Goal: Transaction & Acquisition: Book appointment/travel/reservation

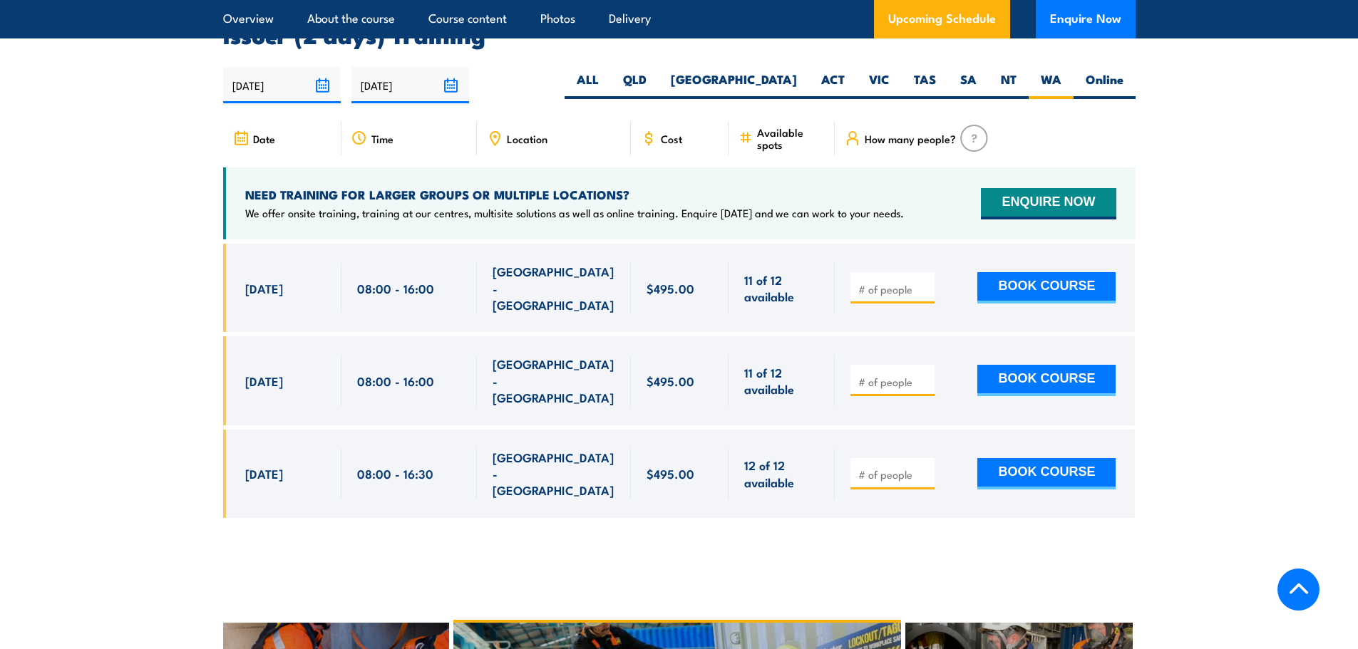
click at [872, 375] on input "number" at bounding box center [893, 382] width 71 height 14
type input "1"
click at [1043, 365] on button "BOOK COURSE" at bounding box center [1046, 380] width 138 height 31
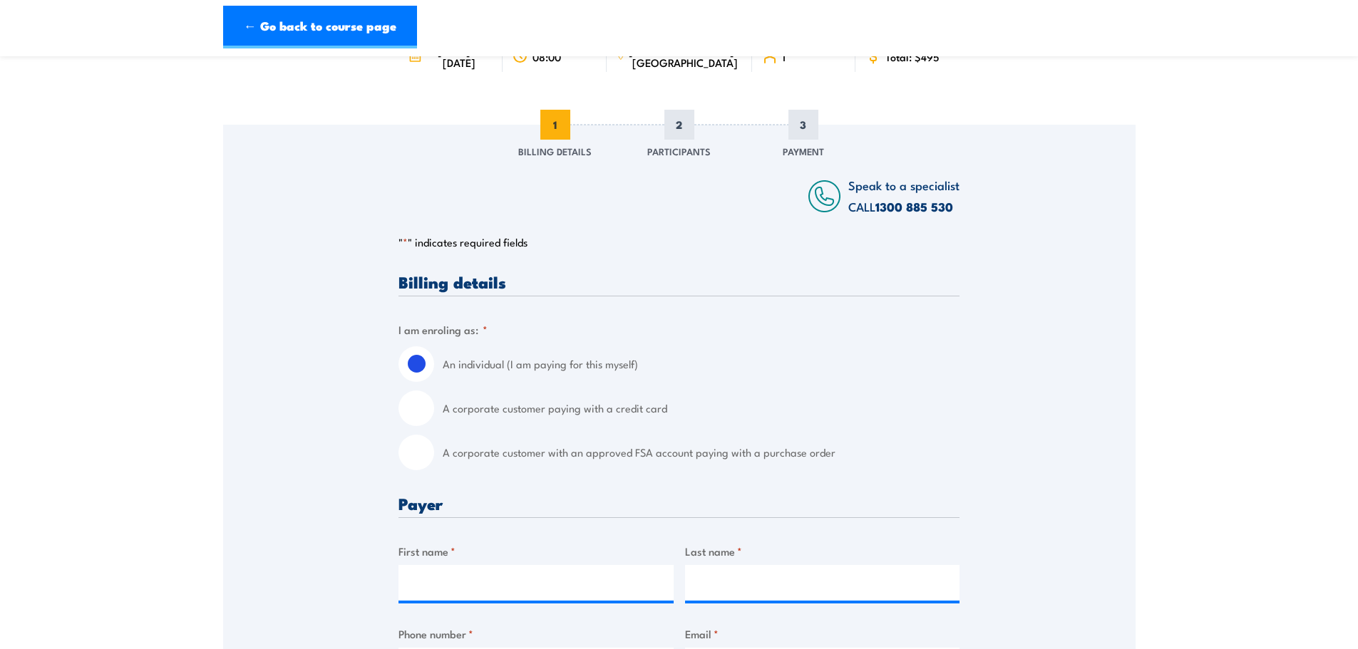
scroll to position [214, 0]
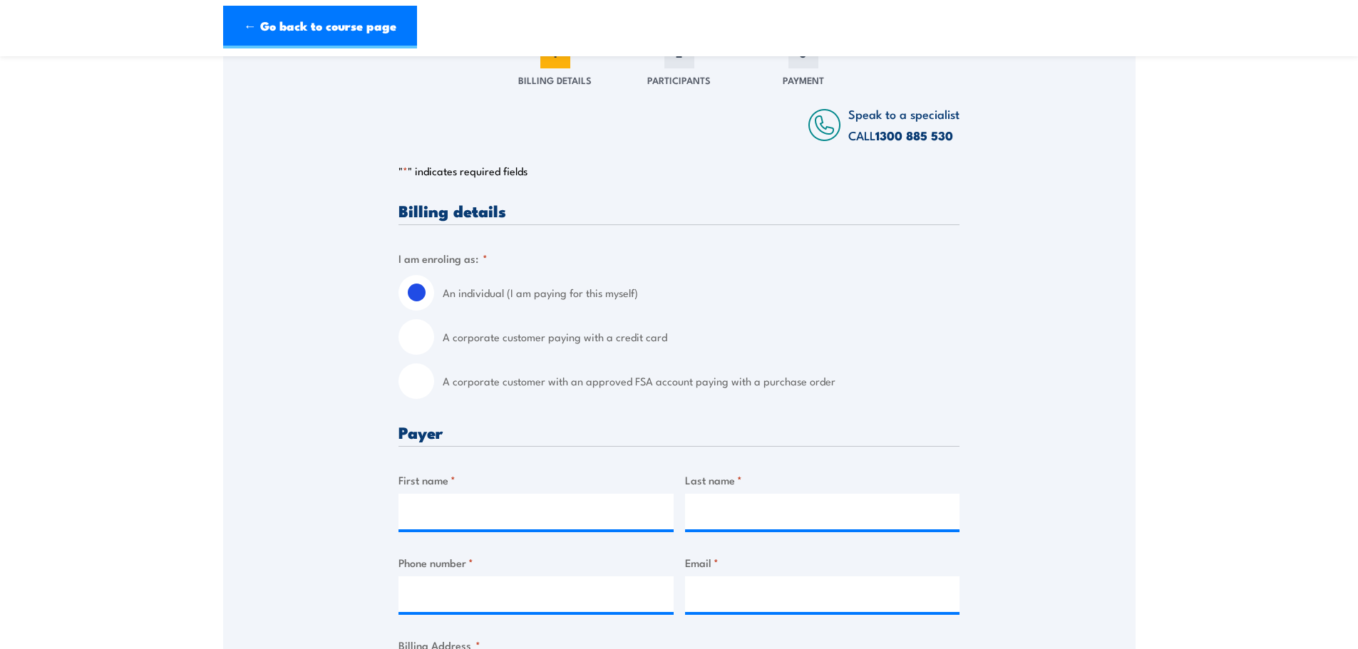
click at [485, 344] on label "A corporate customer paying with a credit card" at bounding box center [701, 337] width 517 height 36
click at [434, 344] on input "A corporate customer paying with a credit card" at bounding box center [416, 337] width 36 height 36
radio input "true"
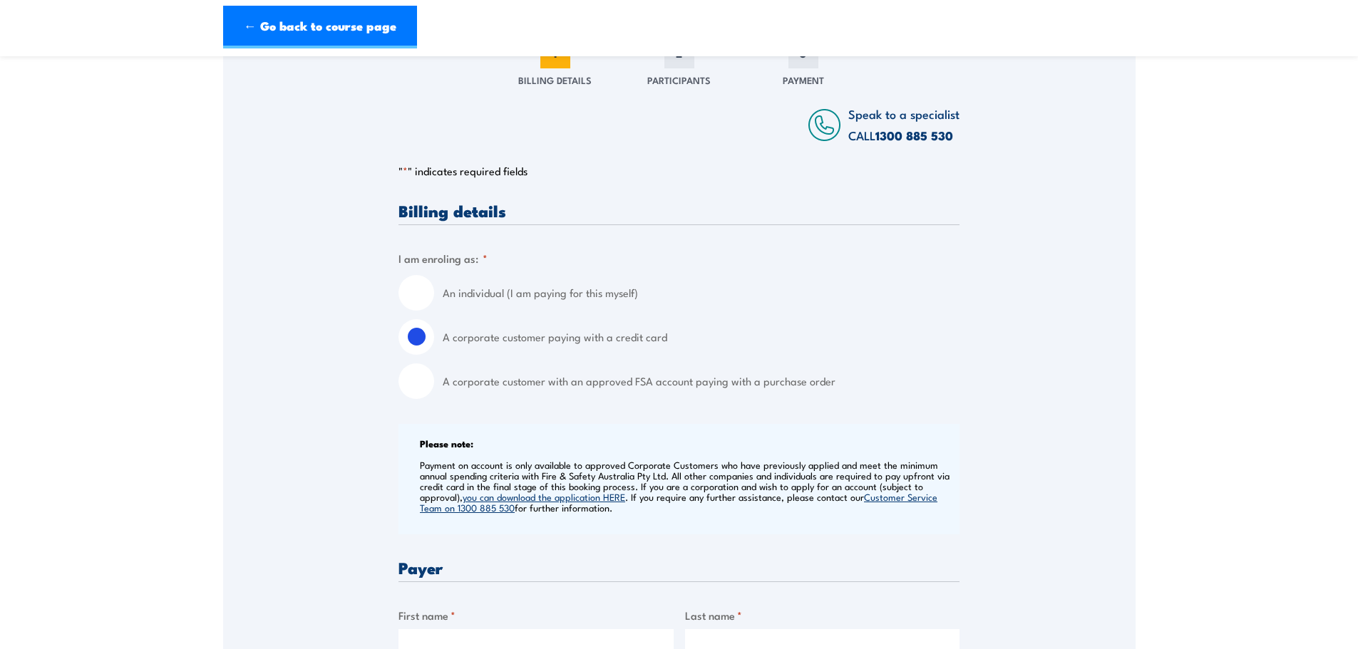
click at [514, 392] on label "A corporate customer with an approved FSA account paying with a purchase order" at bounding box center [701, 381] width 517 height 36
click at [434, 392] on input "A corporate customer with an approved FSA account paying with a purchase order" at bounding box center [416, 381] width 36 height 36
radio input "true"
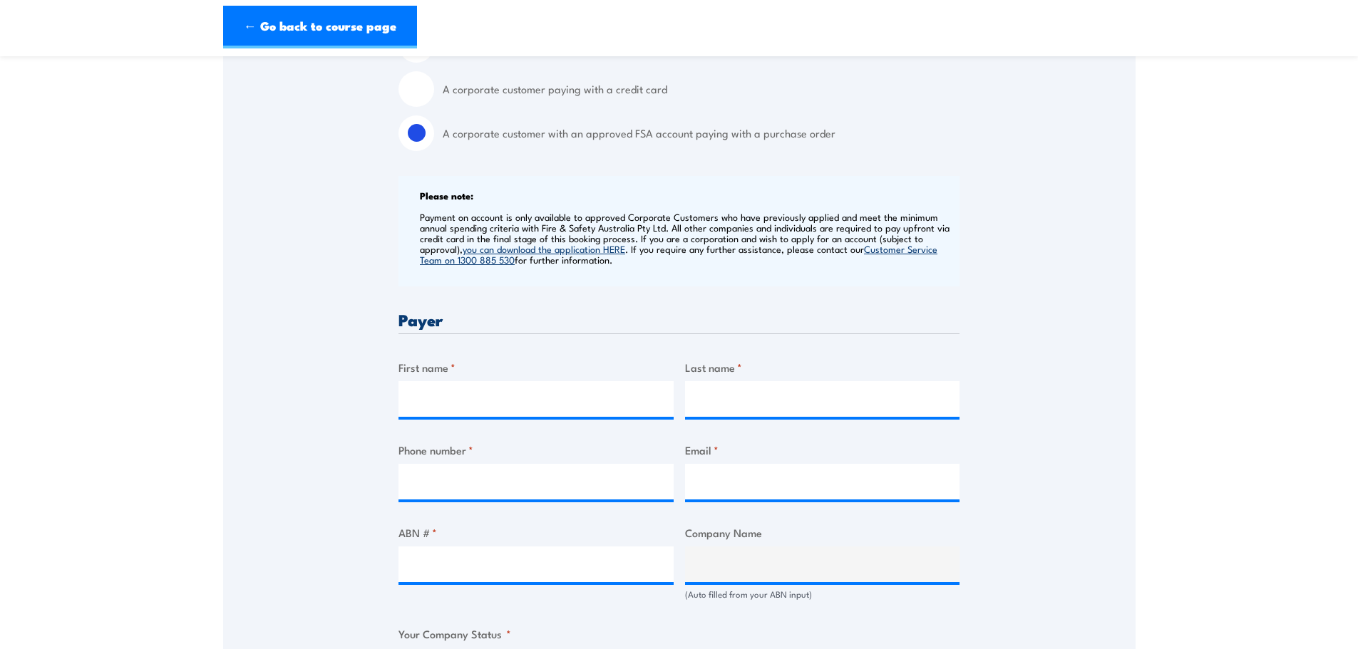
scroll to position [499, 0]
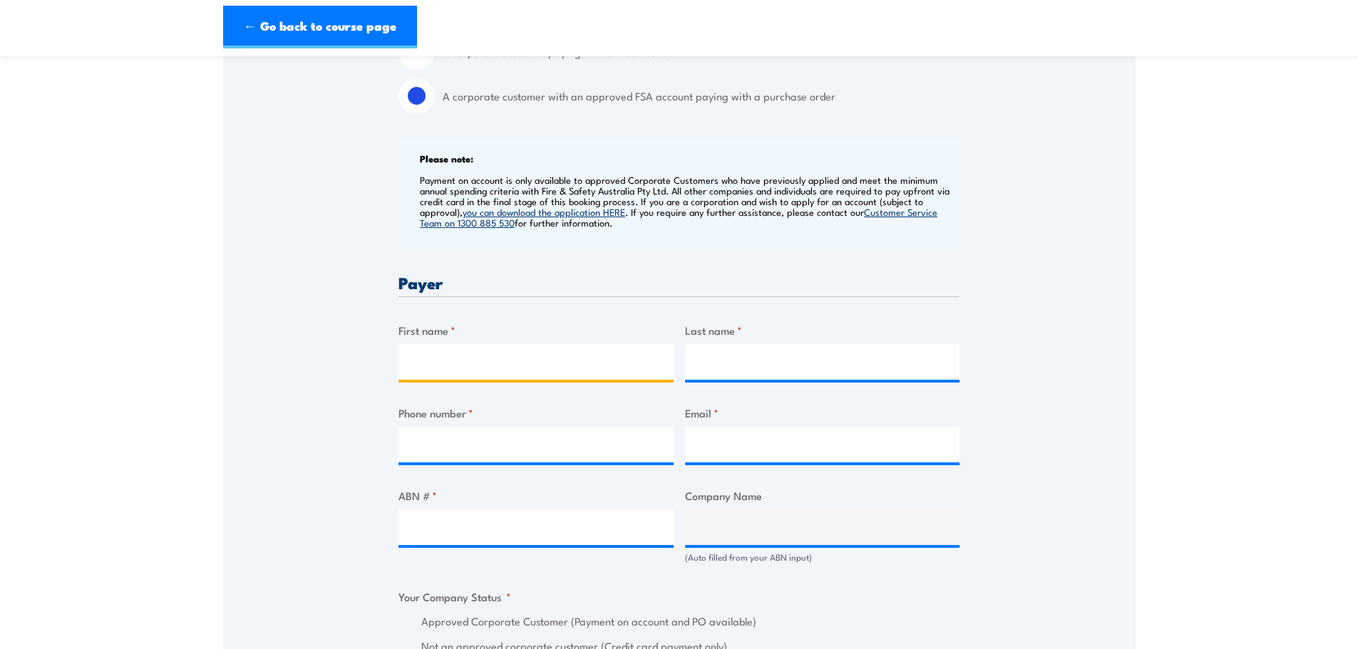
click at [515, 351] on input "First name *" at bounding box center [535, 362] width 275 height 36
type input "K"
type input "[PERSON_NAME]"
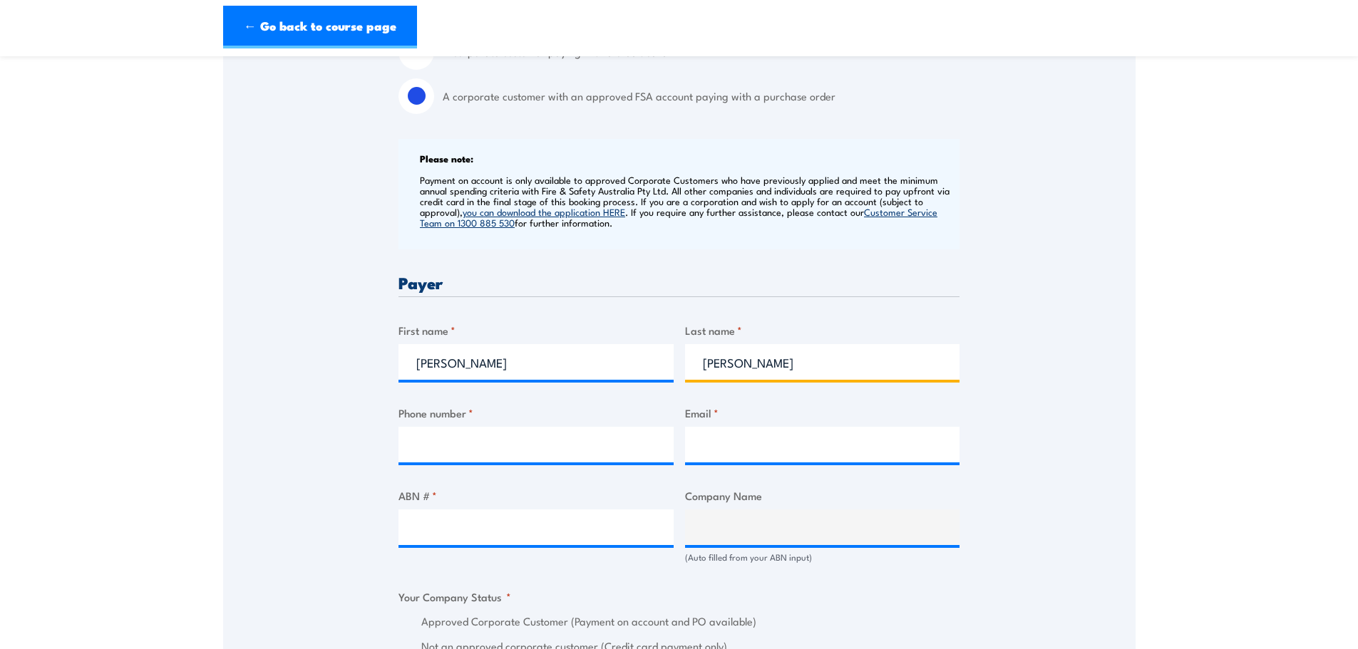
type input "[PERSON_NAME]"
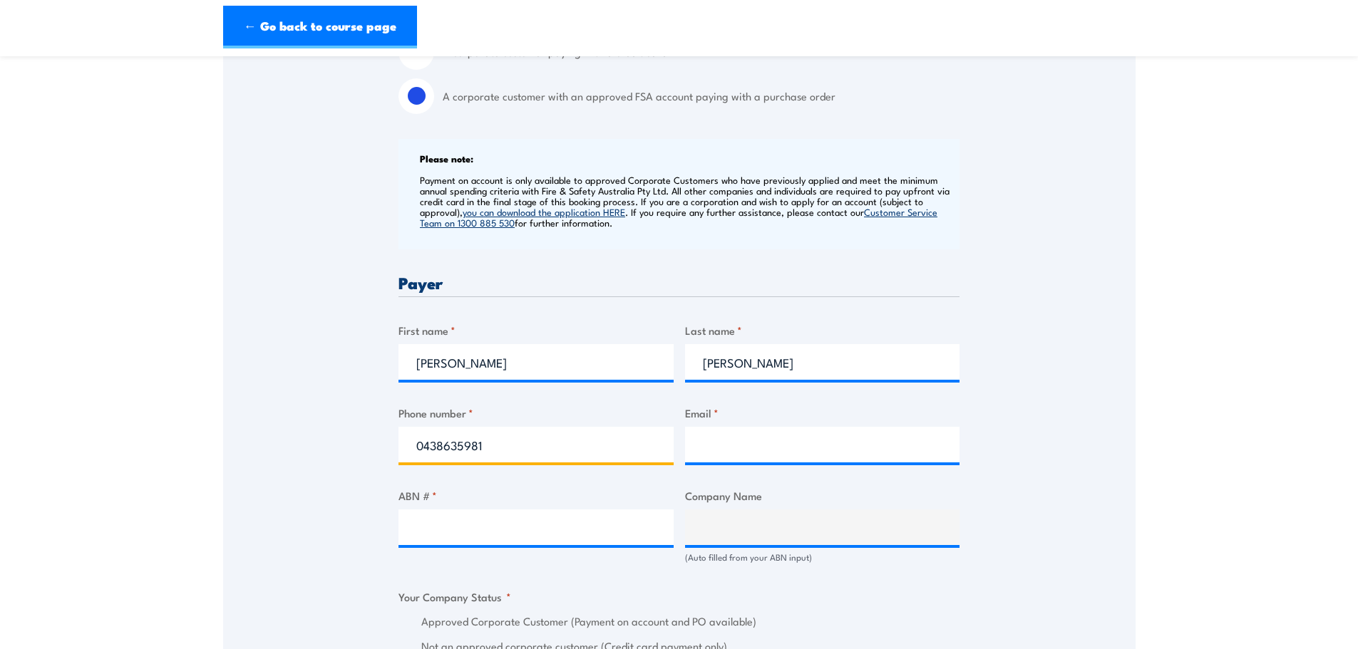
type input "0438635981"
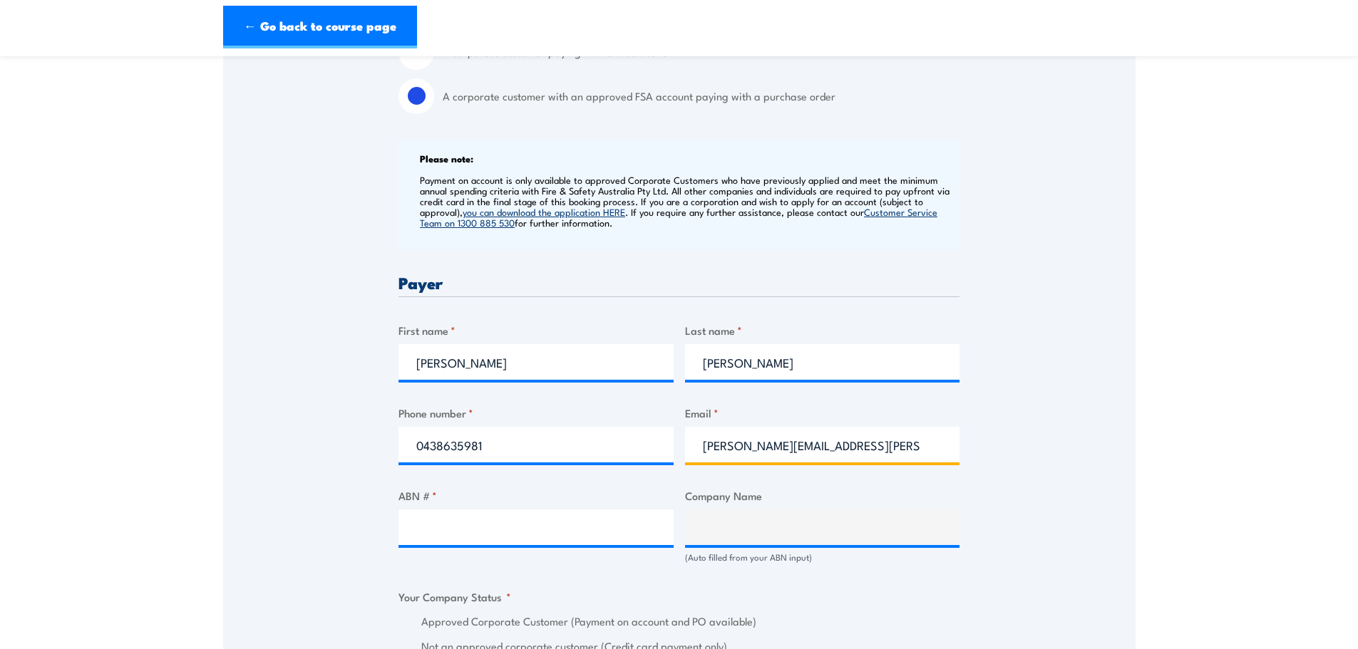
type input "[PERSON_NAME][EMAIL_ADDRESS][PERSON_NAME][DOMAIN_NAME]"
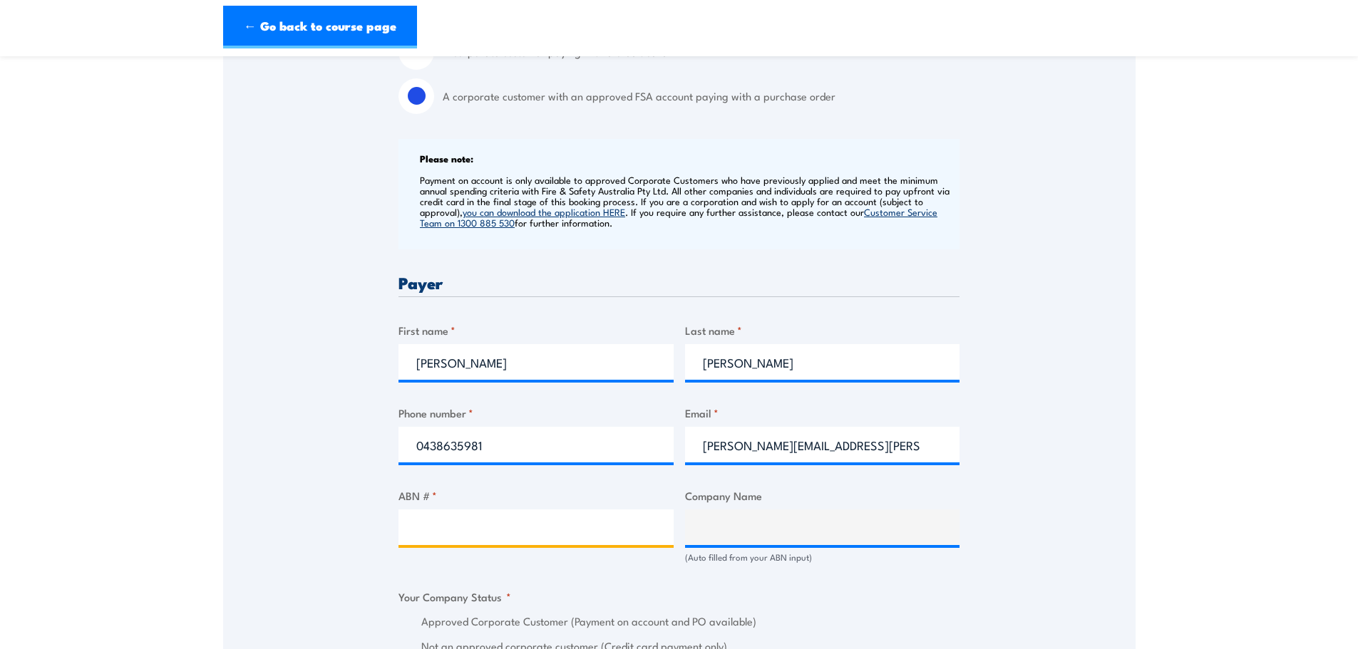
click at [495, 526] on input "ABN # *" at bounding box center [535, 528] width 275 height 36
paste input "29 256 604 947"
type input "29 256 604 947"
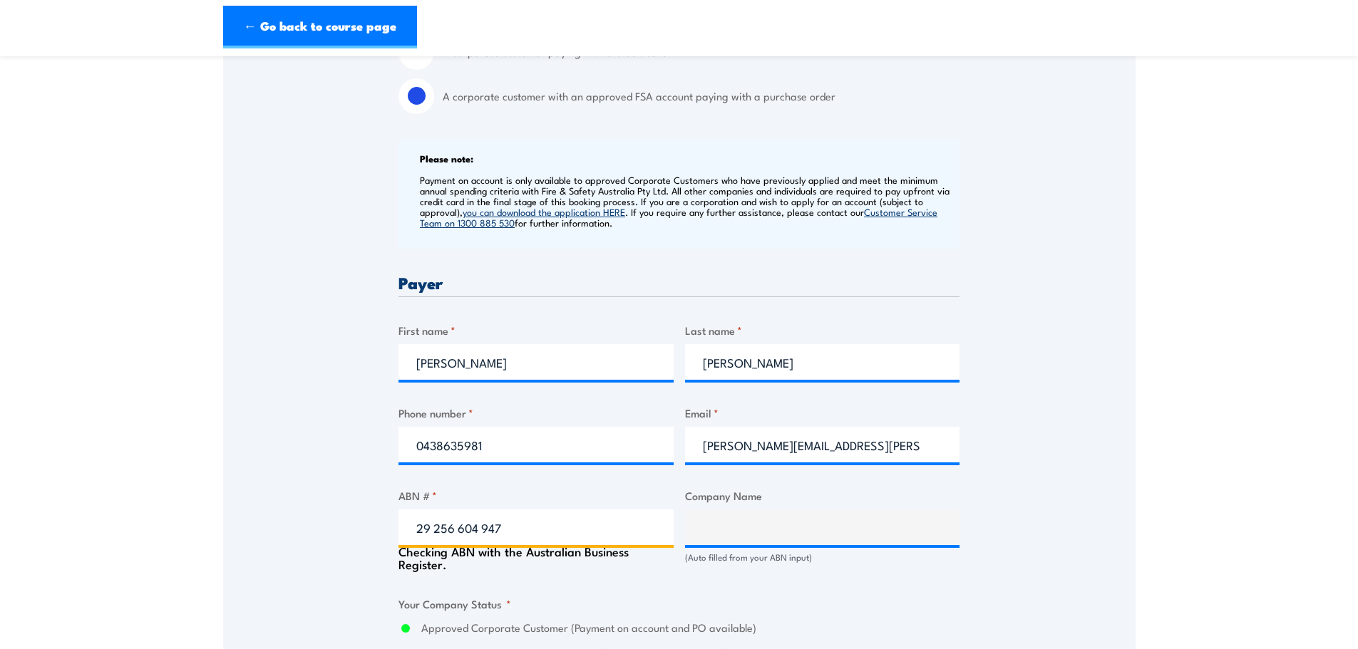
type input "CO-OPERATIVE BULK HANDLING LIMITED"
radio input "true"
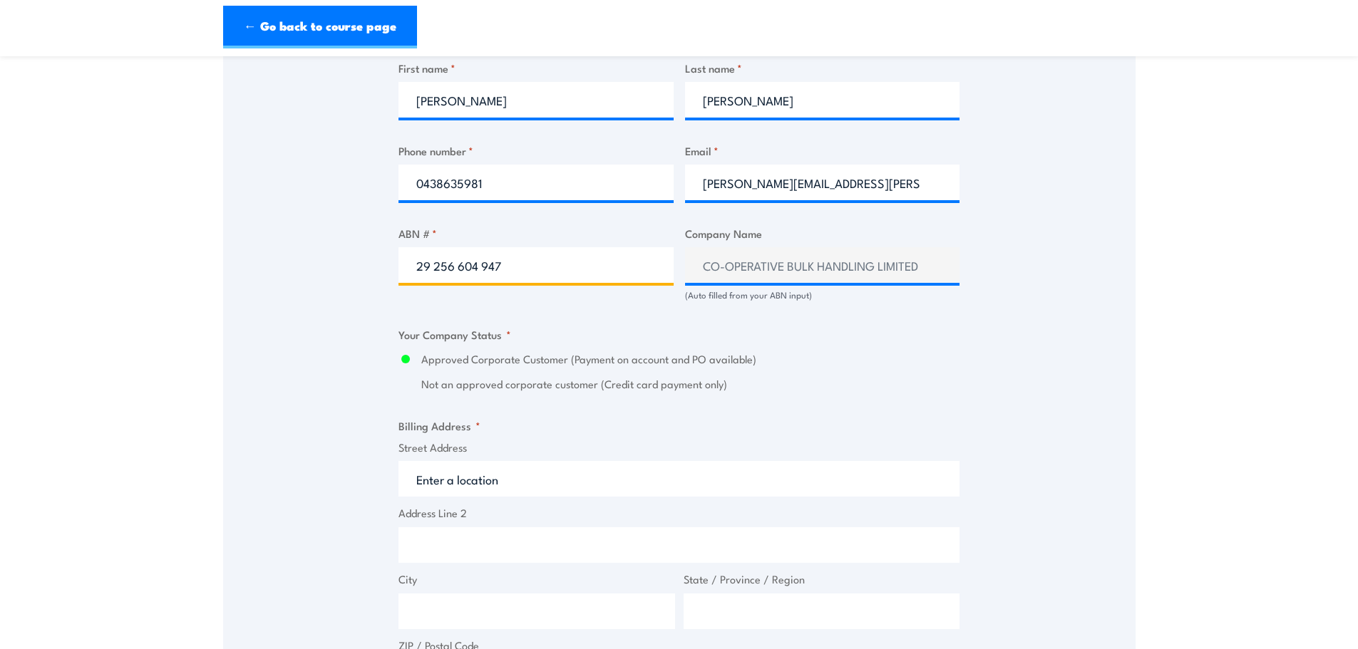
scroll to position [784, 0]
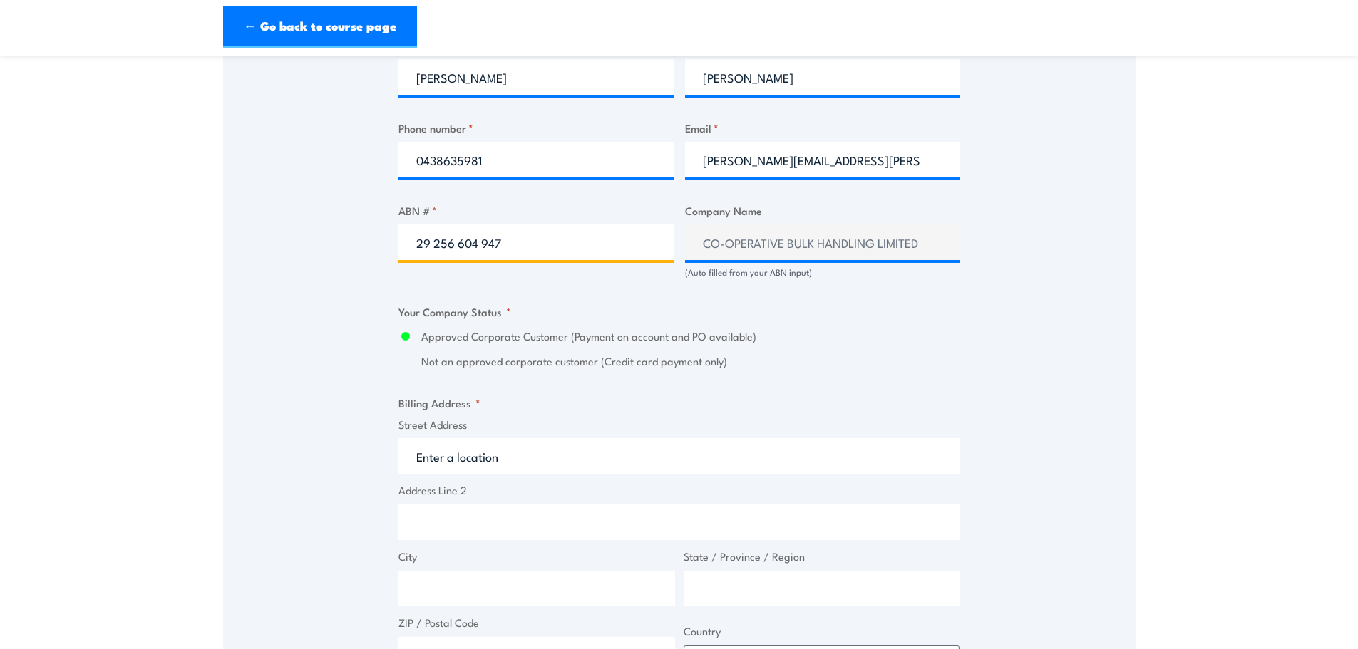
type input "29 256 604 947"
click at [539, 454] on input "Street Address" at bounding box center [678, 456] width 561 height 36
type input "C"
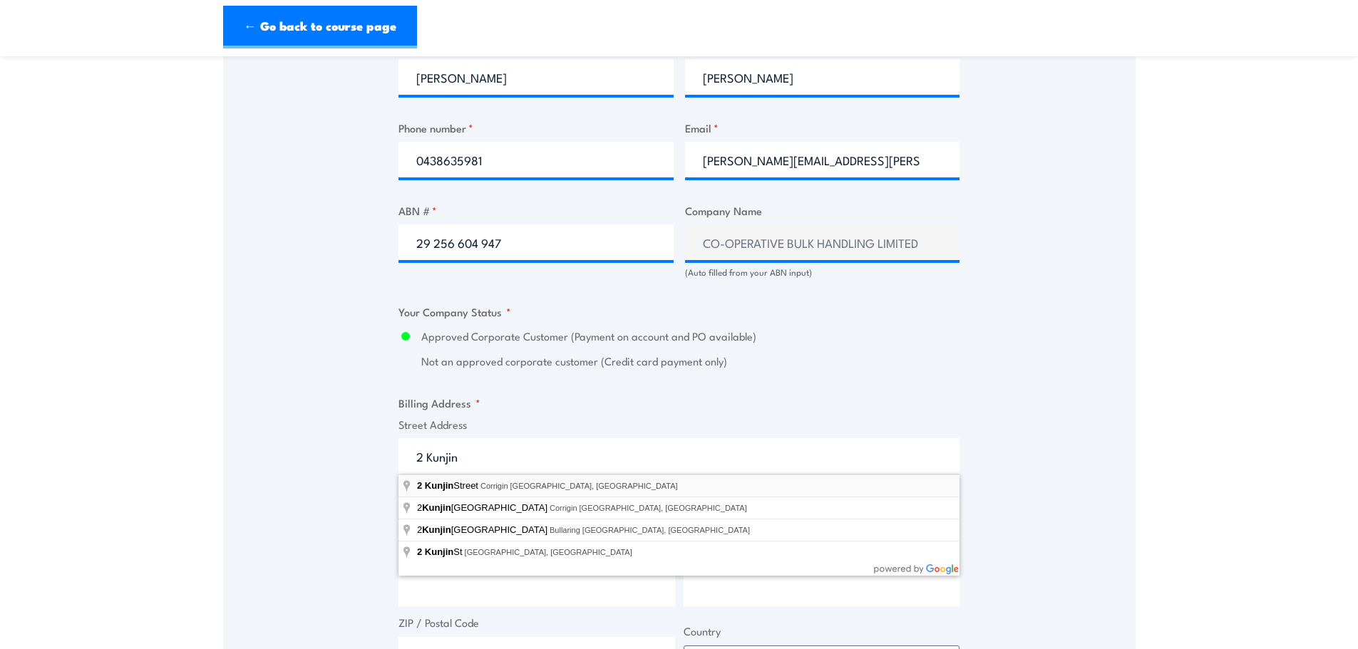
type input "[STREET_ADDRESS]"
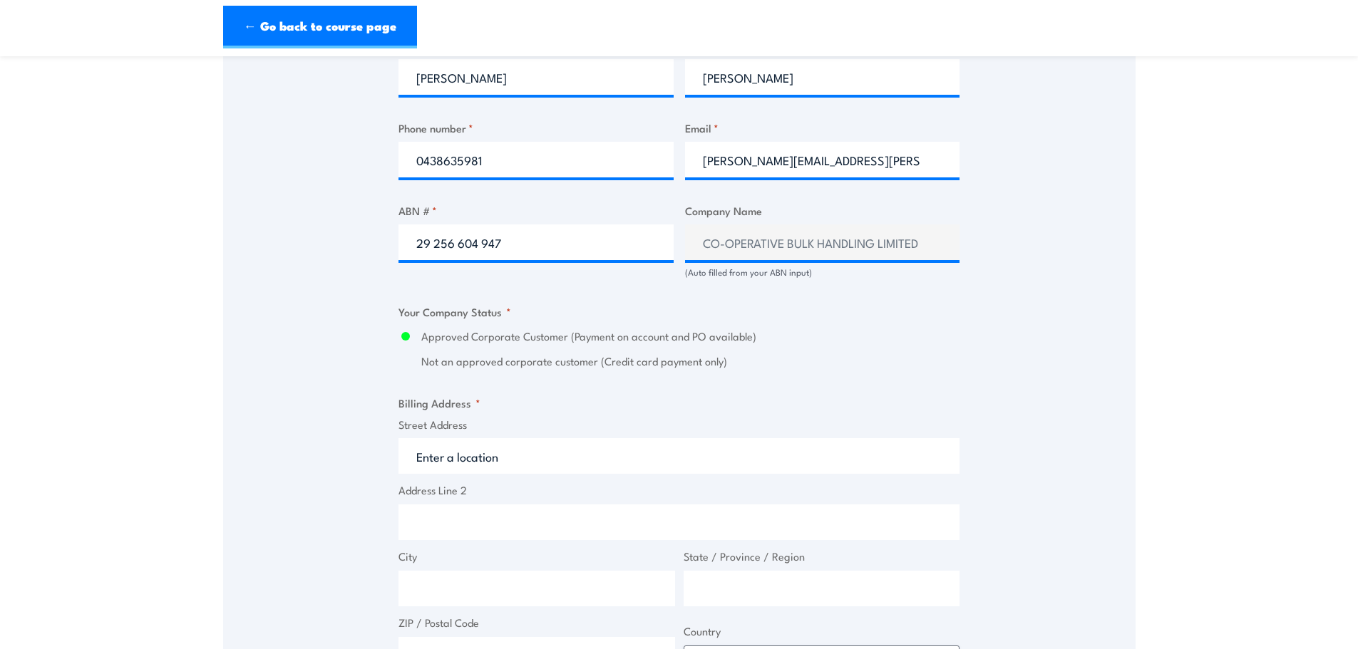
type input "2 Kunjin St"
type input "Corrigin"
type input "[GEOGRAPHIC_DATA]"
type input "6375"
select select "[GEOGRAPHIC_DATA]"
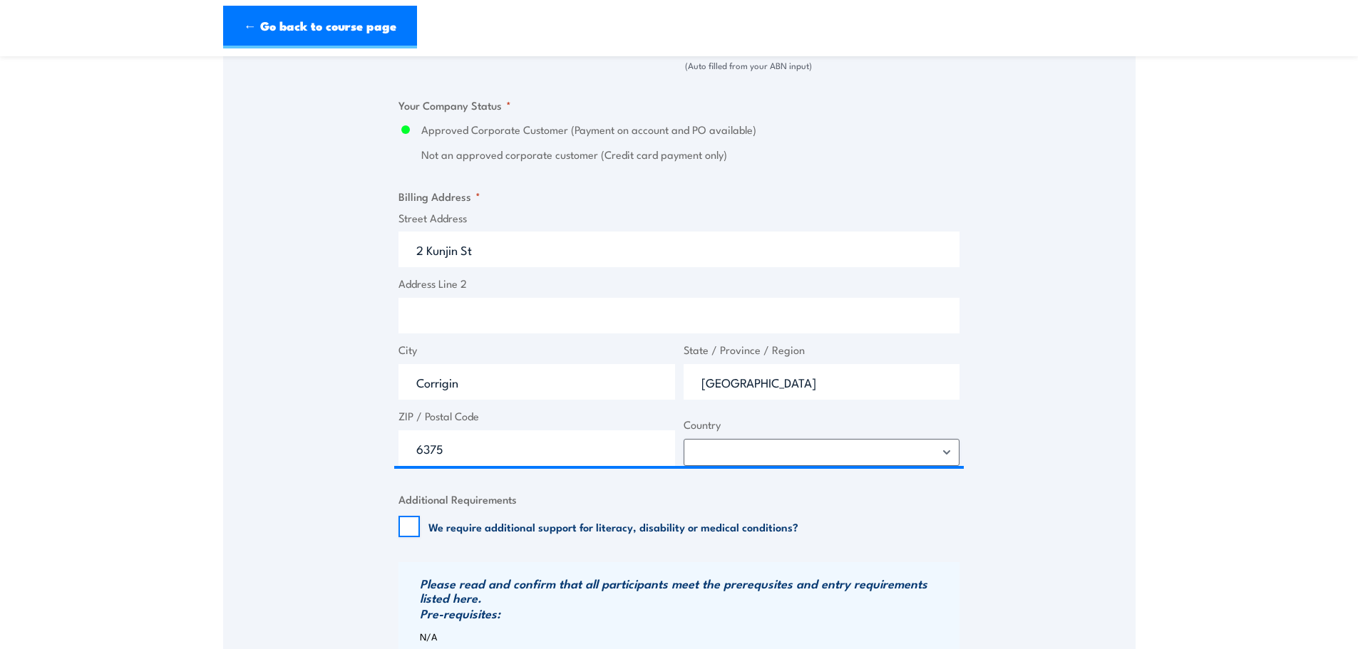
scroll to position [998, 0]
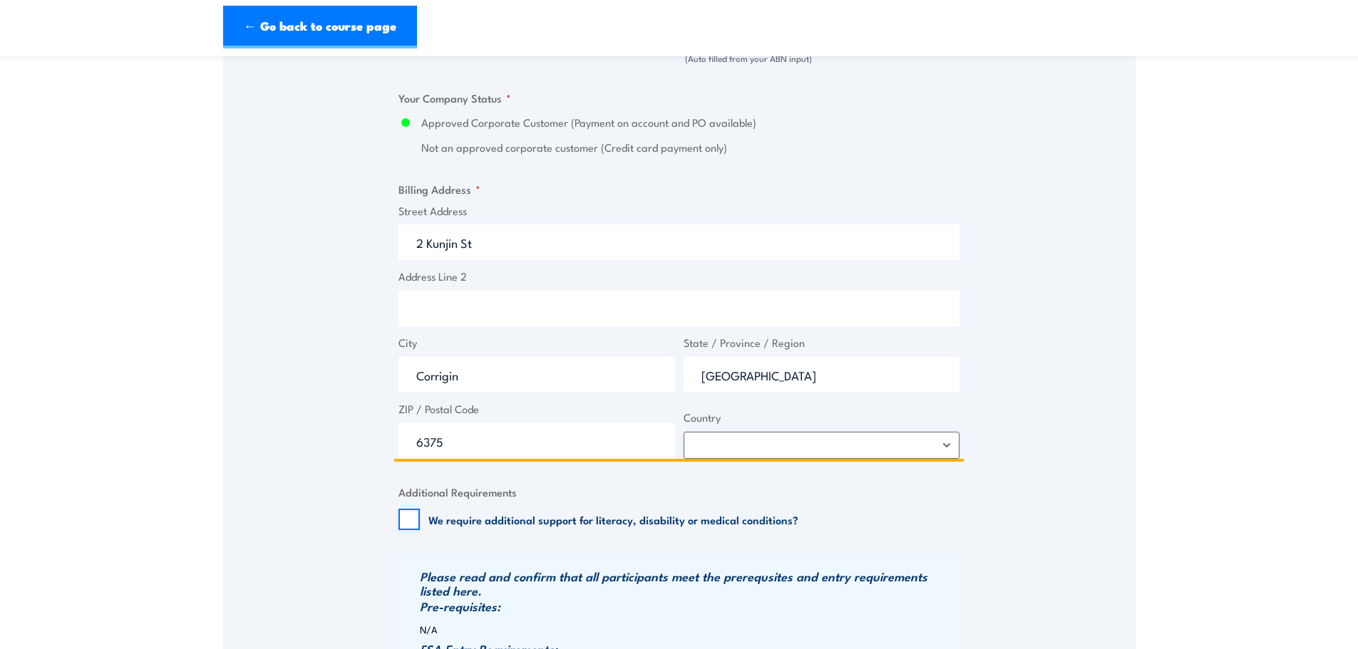
click at [480, 304] on input "Address Line 2" at bounding box center [678, 309] width 561 height 36
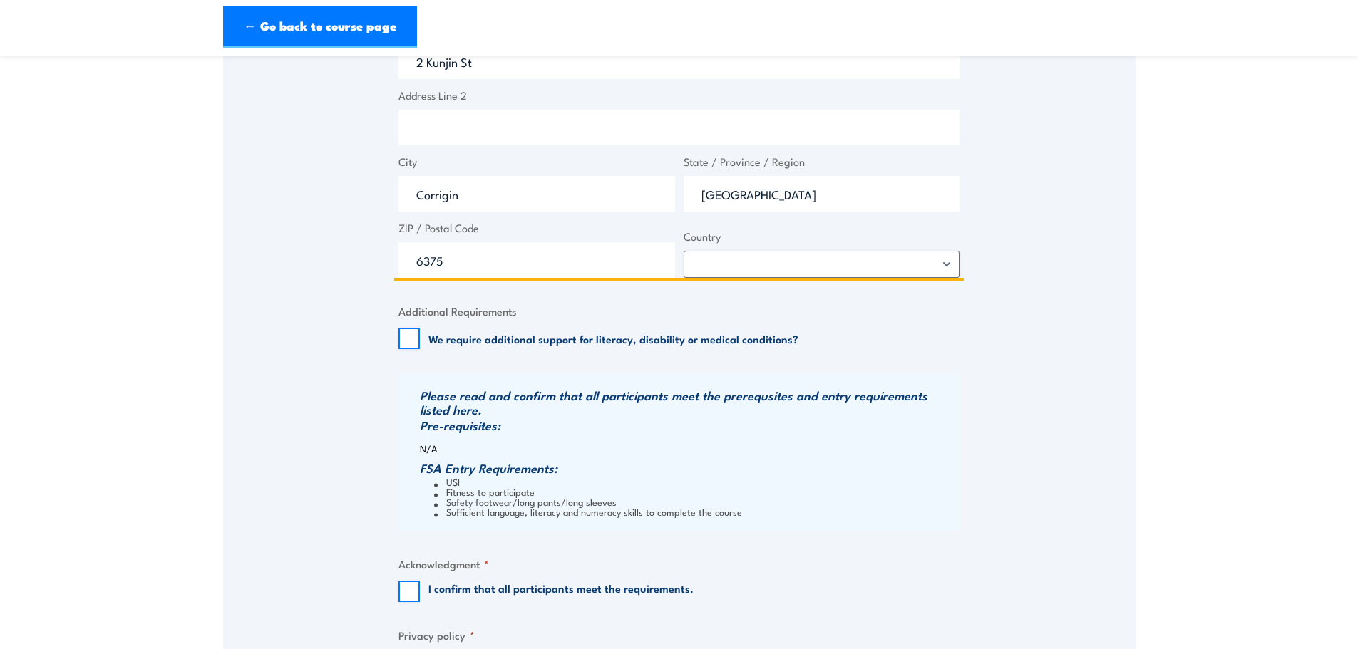
scroll to position [1283, 0]
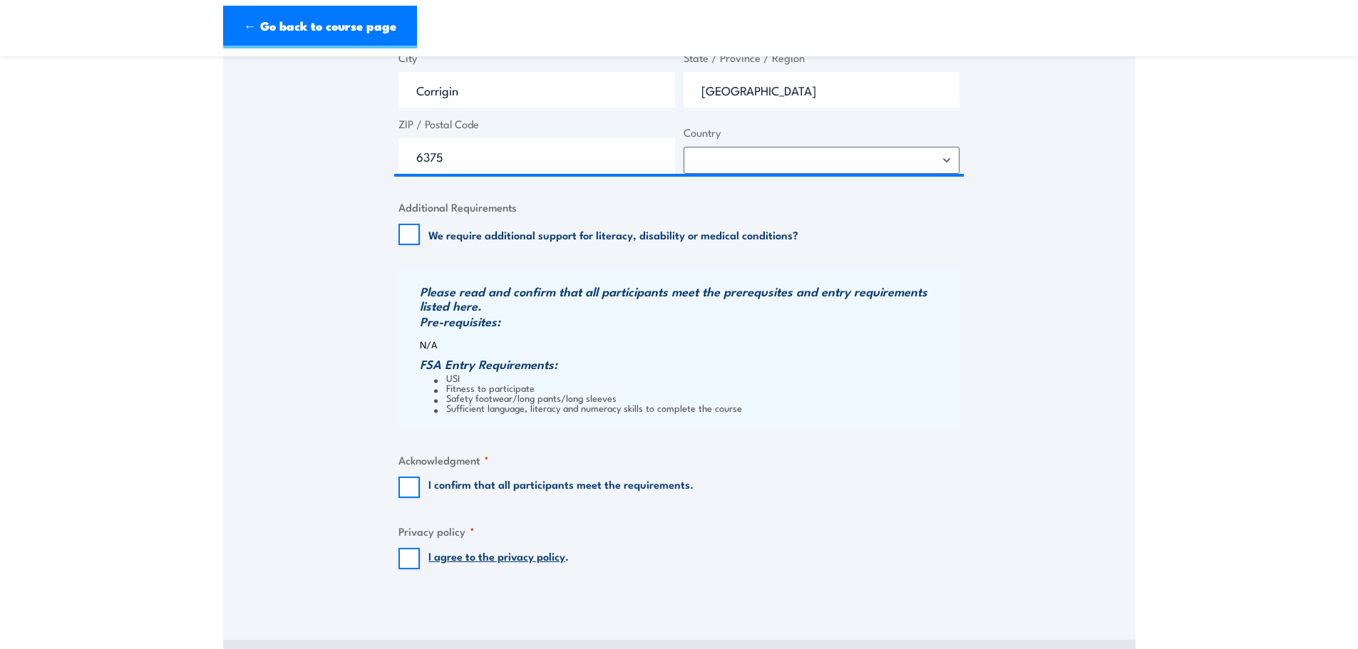
click at [452, 490] on label "I confirm that all participants meet the requirements." at bounding box center [560, 487] width 265 height 21
click at [420, 490] on input "I confirm that all participants meet the requirements." at bounding box center [408, 487] width 21 height 21
checkbox input "true"
click at [411, 564] on input "I agree to the privacy policy ." at bounding box center [408, 558] width 21 height 21
checkbox input "true"
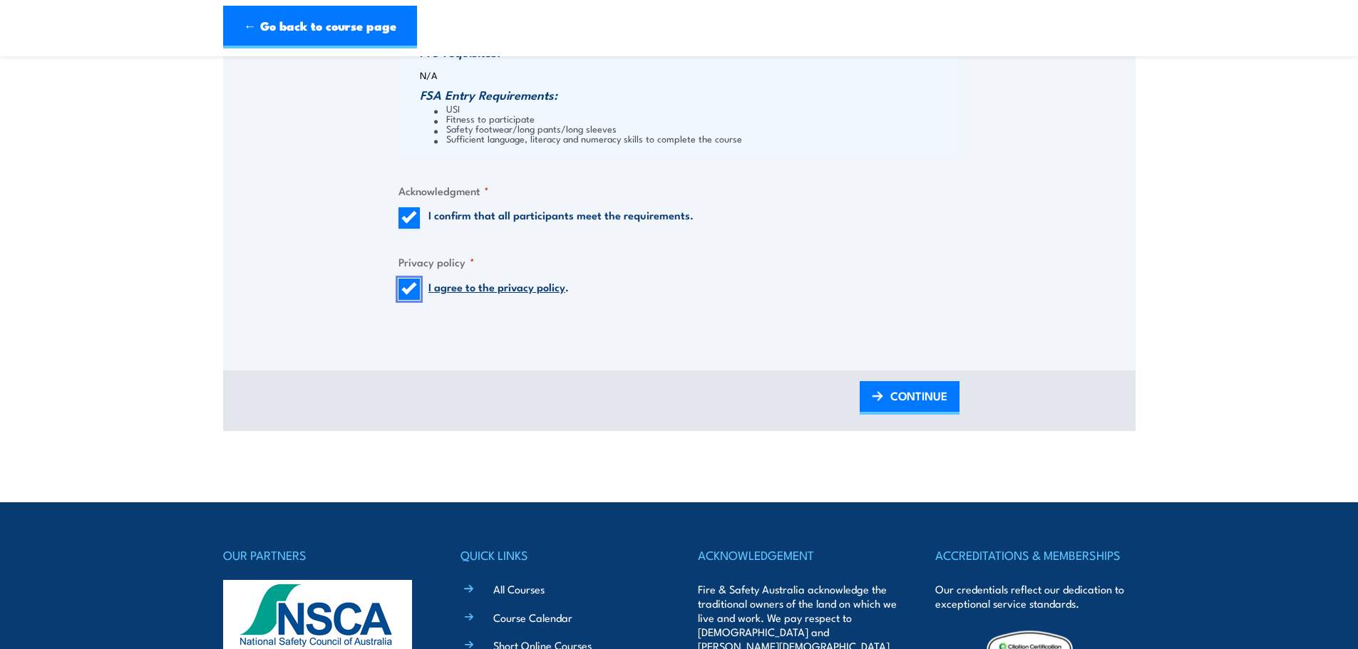
scroll to position [1568, 0]
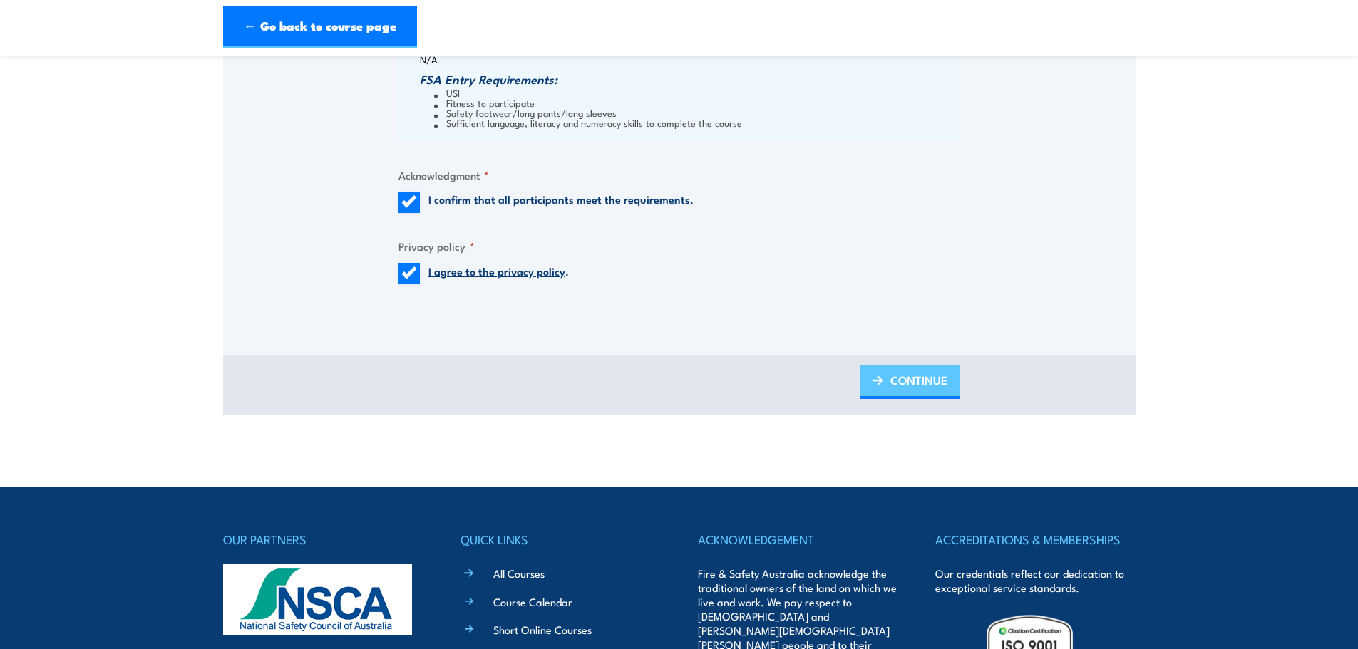
click at [901, 378] on span "CONTINUE" at bounding box center [918, 380] width 57 height 38
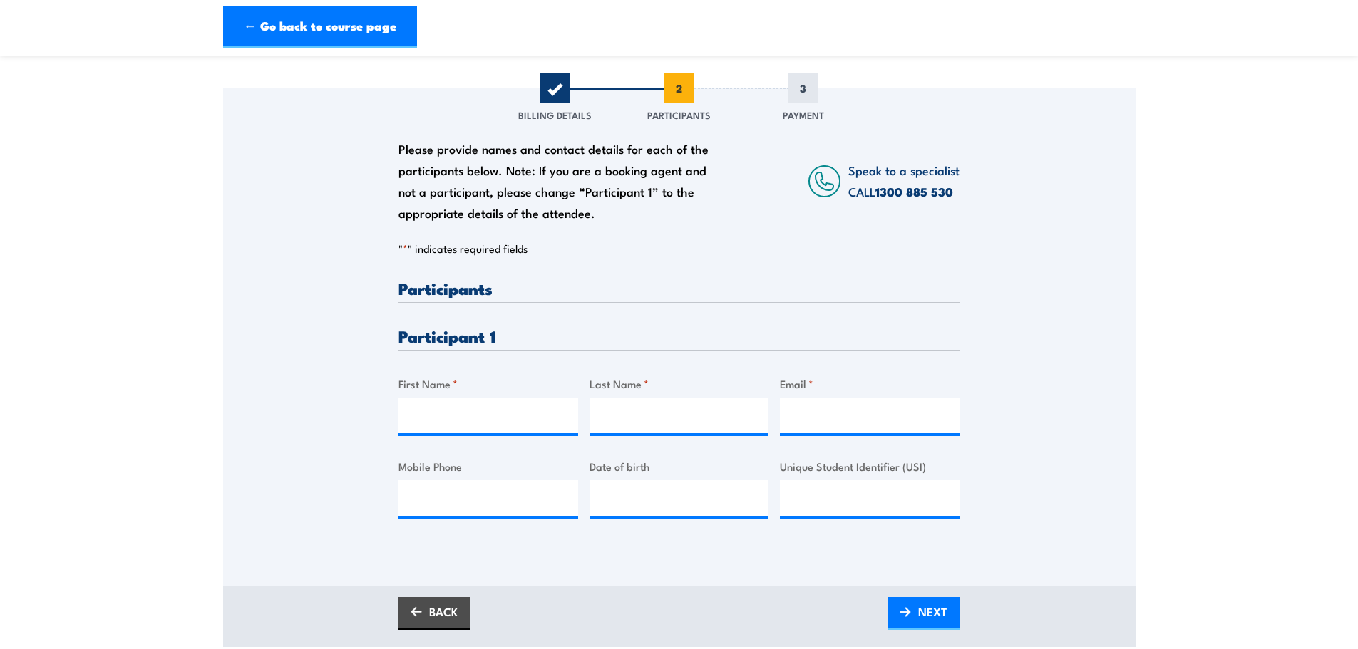
scroll to position [214, 0]
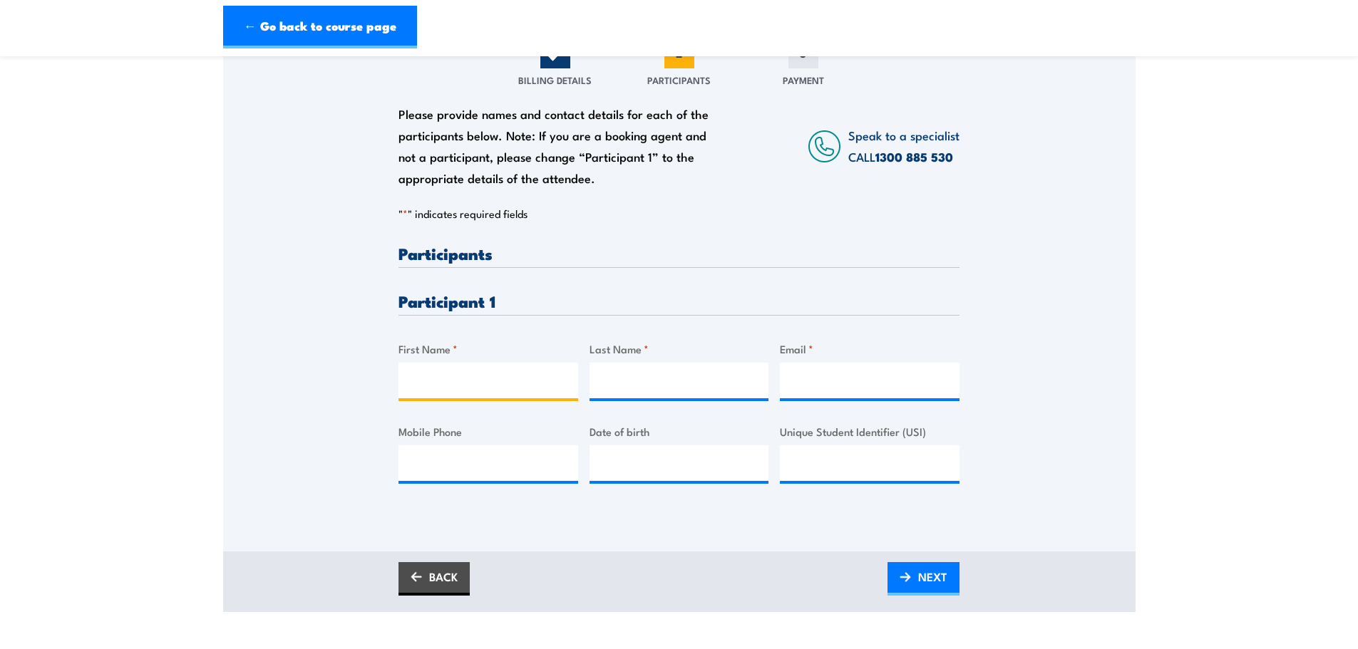
click at [478, 382] on input "First Name *" at bounding box center [488, 381] width 180 height 36
type input "[PERSON_NAME]"
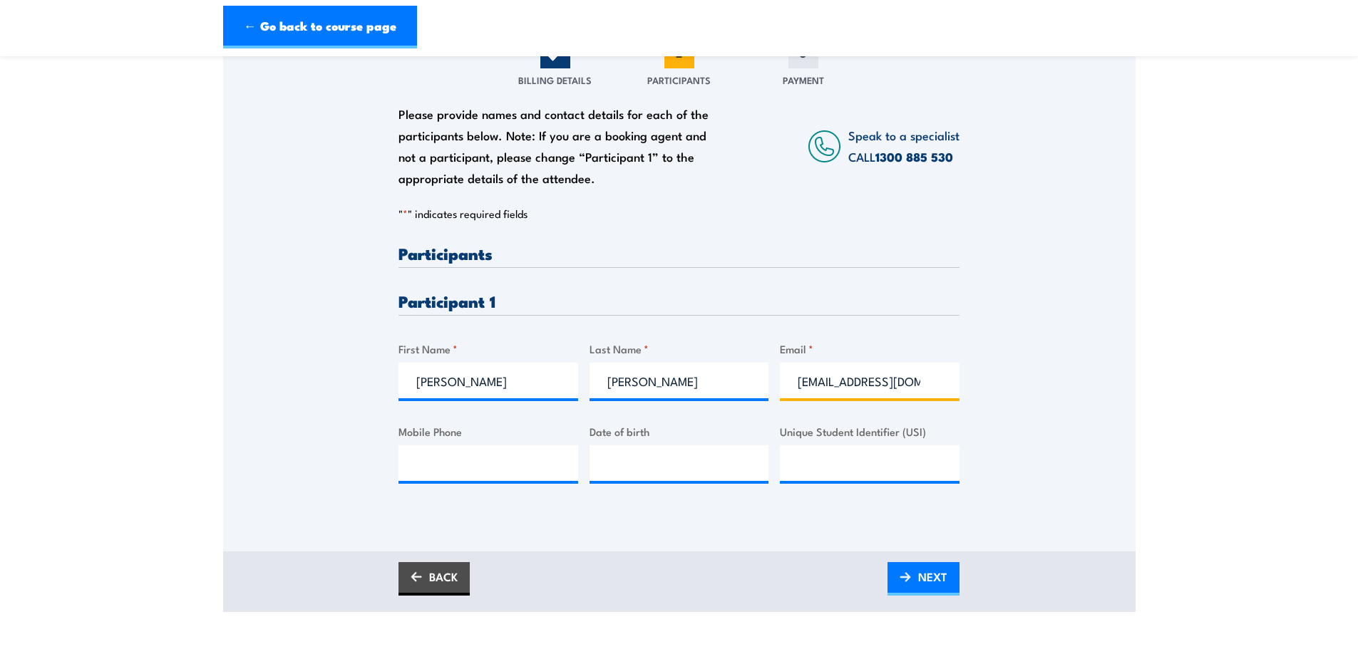
scroll to position [0, 11]
type input "[EMAIL_ADDRESS][DOMAIN_NAME]"
click at [460, 465] on input "Mobile Phone" at bounding box center [488, 463] width 180 height 36
click at [425, 460] on input "Mobile Phone" at bounding box center [488, 463] width 180 height 36
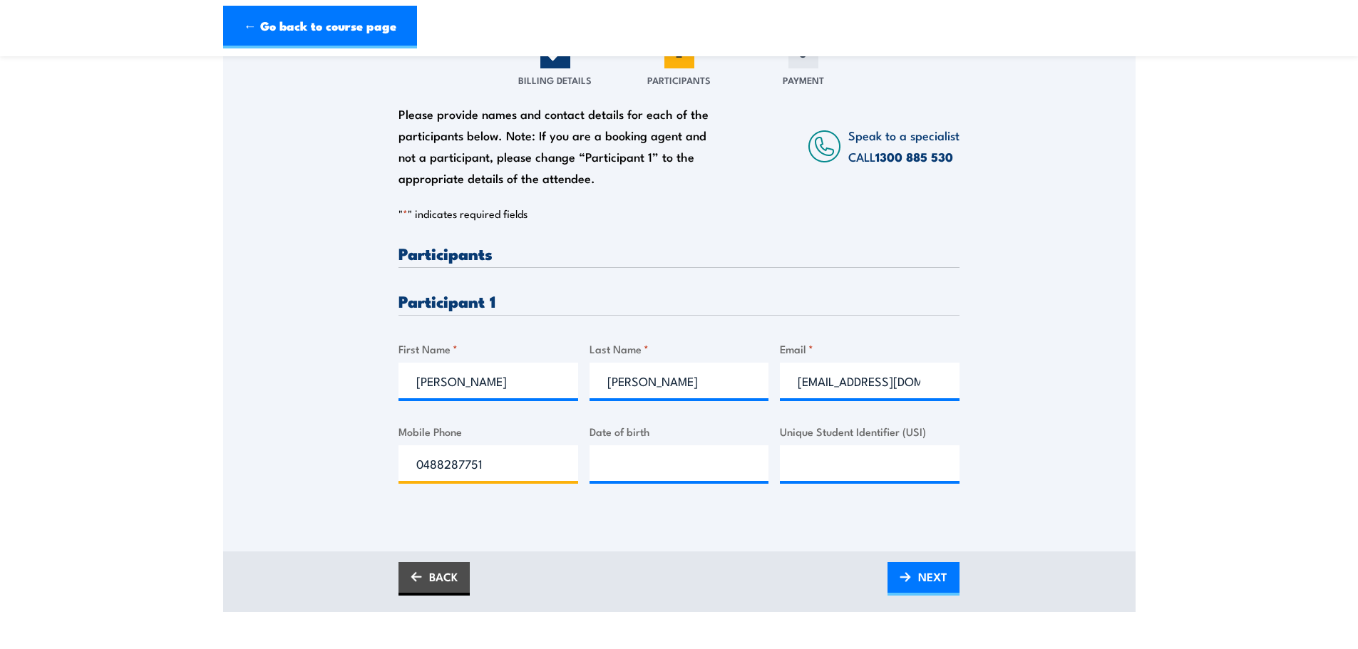
type input "0488287751"
type input "[DATE]"
click at [874, 455] on input "Unique Student Identifier (USI)" at bounding box center [870, 463] width 180 height 36
paste input "BCZRXF8RJ4"
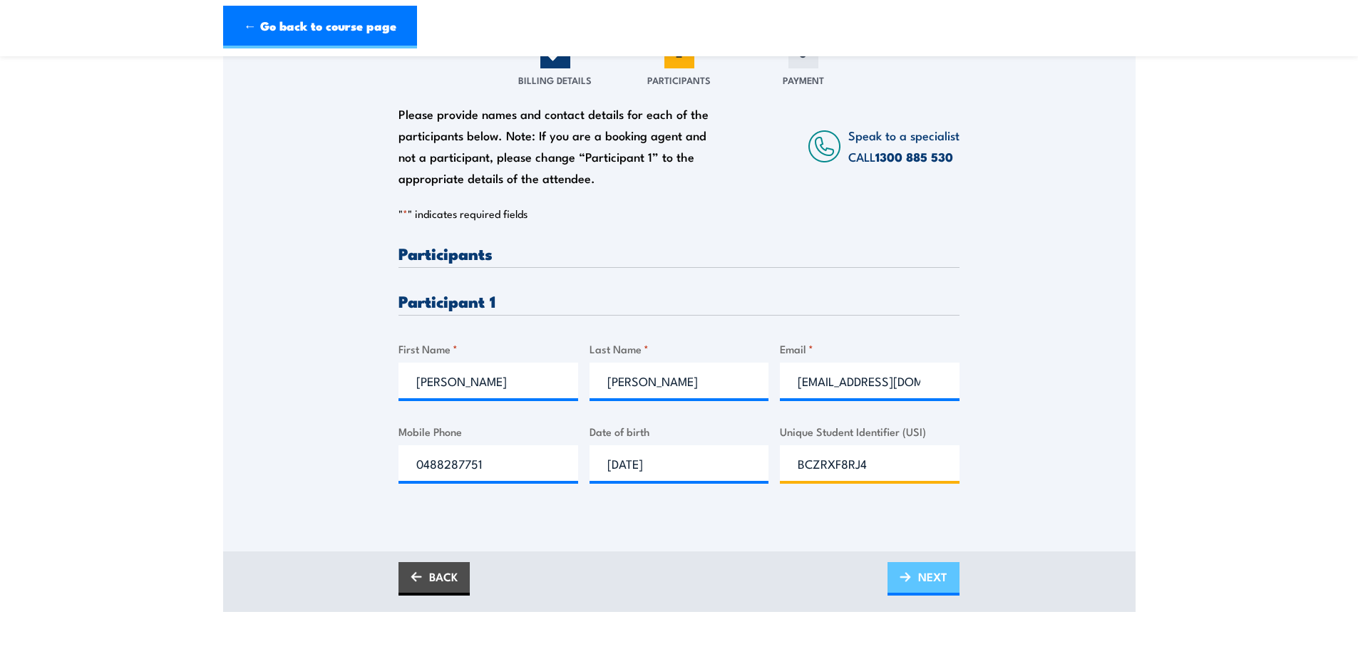
type input "BCZRXF8RJ4"
click at [933, 582] on span "NEXT" at bounding box center [932, 577] width 29 height 38
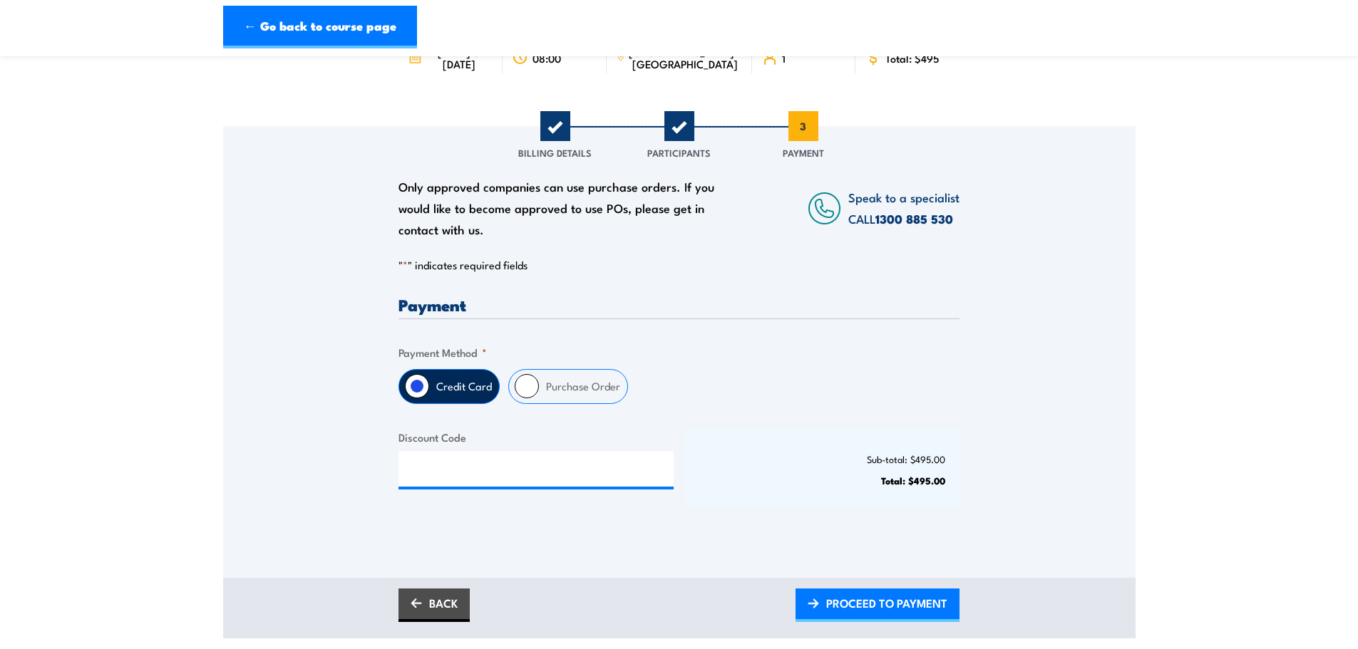
scroll to position [143, 0]
click at [540, 388] on label "Purchase Order" at bounding box center [583, 384] width 88 height 33
click at [539, 388] on input "Purchase Order" at bounding box center [527, 385] width 24 height 24
radio input "true"
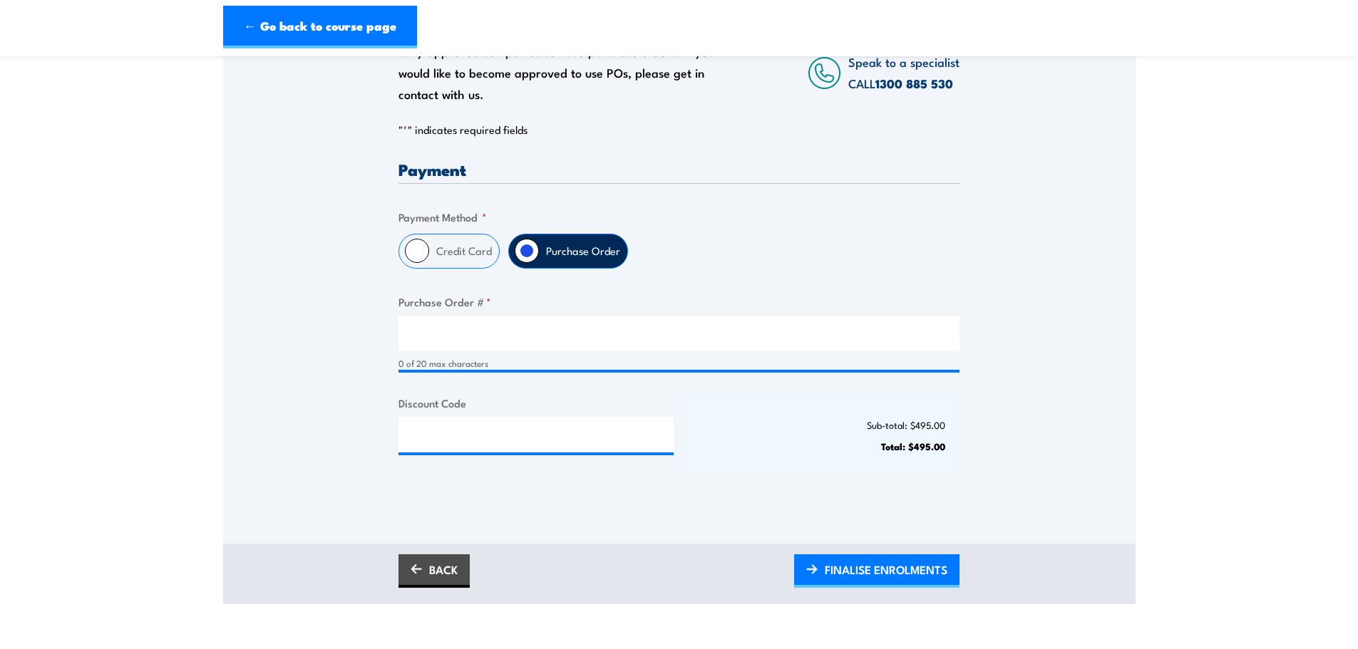
scroll to position [285, 0]
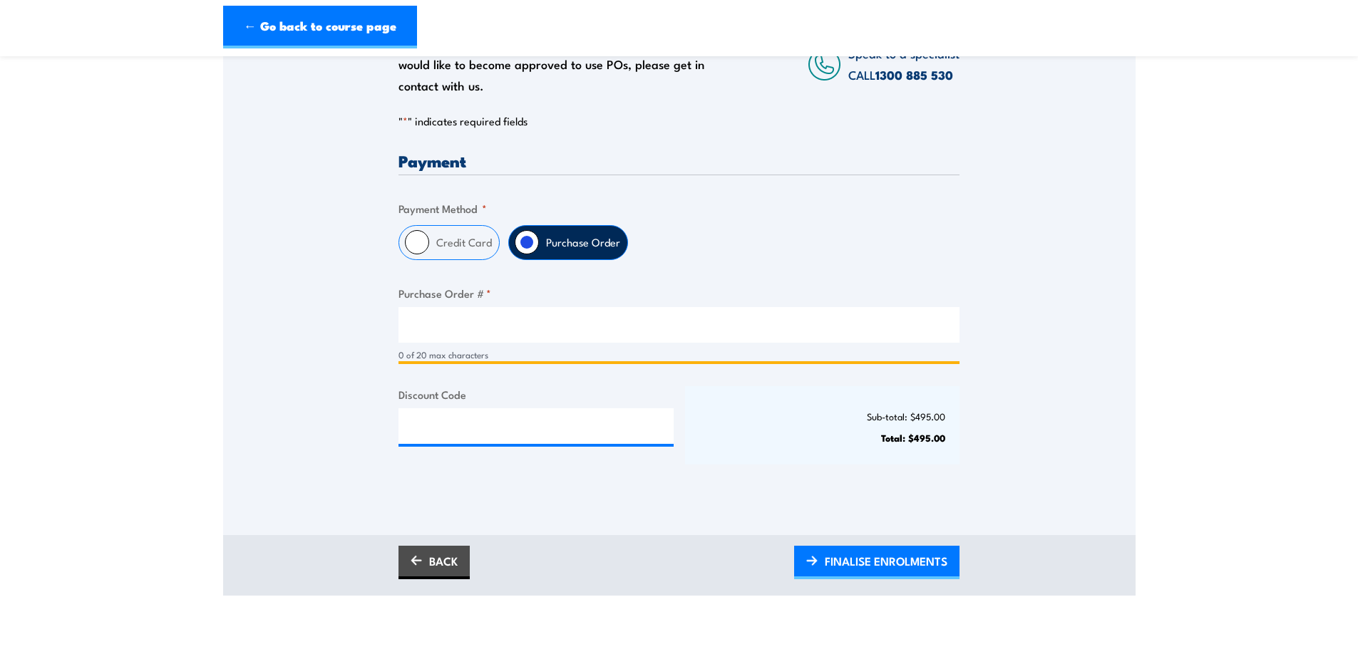
click at [542, 334] on input "Purchase Order # *" at bounding box center [678, 325] width 561 height 36
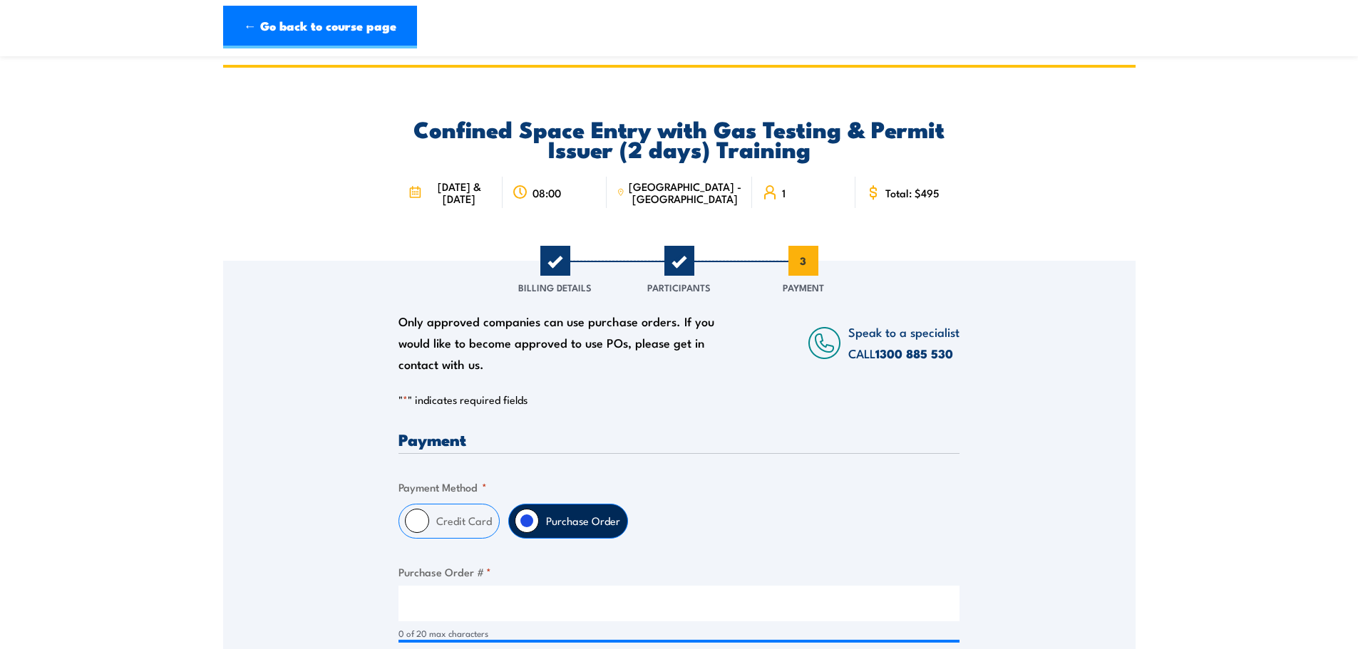
scroll to position [0, 0]
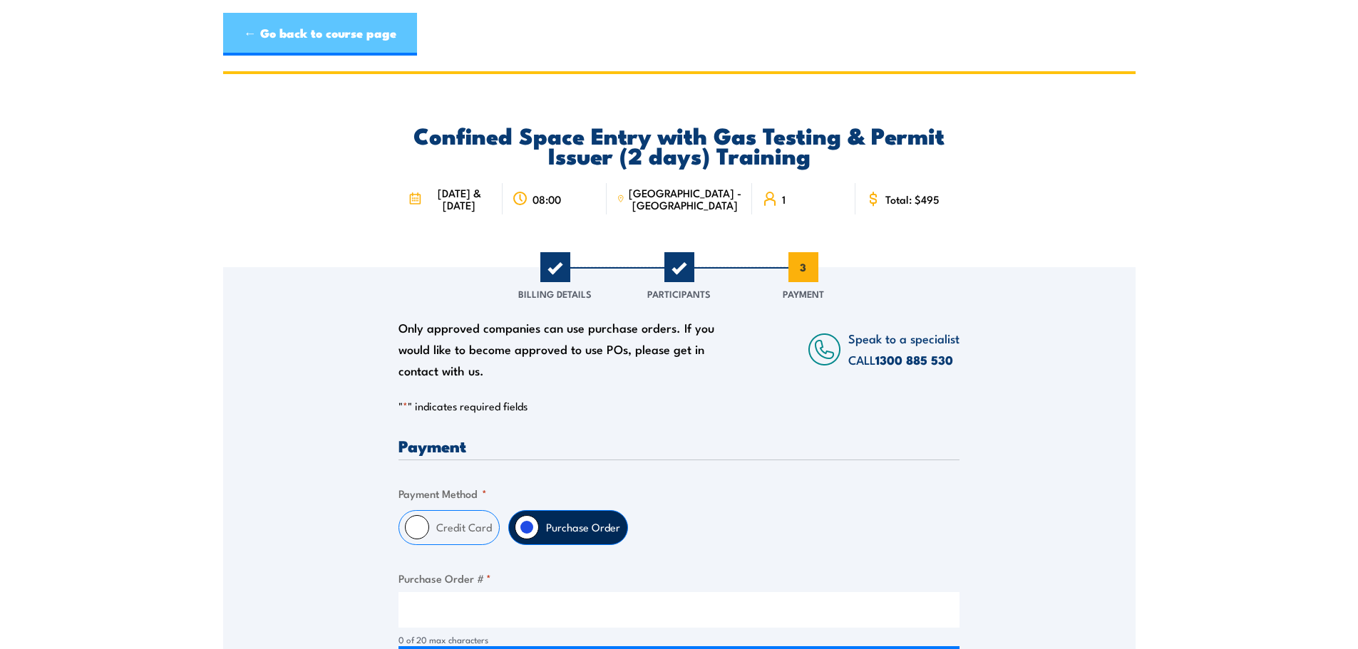
click at [372, 19] on link "← Go back to course page" at bounding box center [320, 34] width 194 height 43
